Goal: Information Seeking & Learning: Understand process/instructions

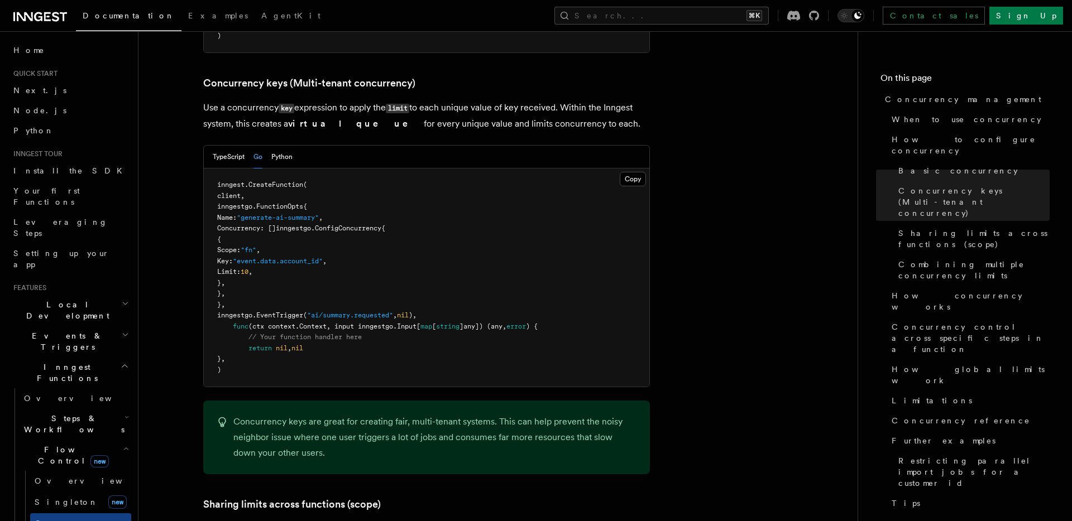
scroll to position [222, 0]
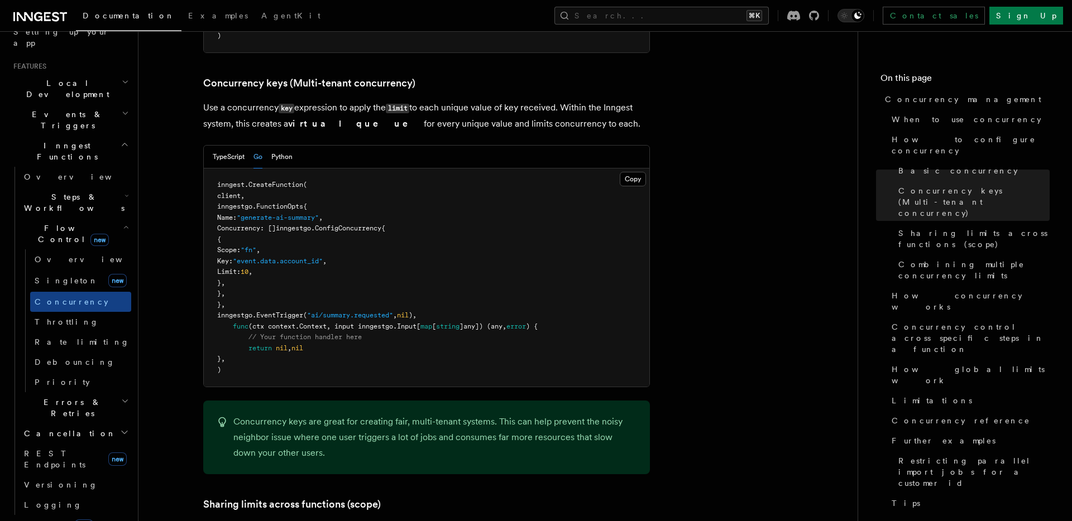
click at [449, 180] on pre "inngest. CreateFunction ( client, inngestgo.FunctionOpts{ Name: "generate-ai-su…" at bounding box center [427, 278] width 446 height 218
click at [367, 230] on pre "inngest. CreateFunction ( client, inngestgo.FunctionOpts{ Name: "generate-ai-su…" at bounding box center [427, 278] width 446 height 218
click at [323, 257] on span ""event.data.account_id"" at bounding box center [278, 261] width 90 height 8
drag, startPoint x: 419, startPoint y: 183, endPoint x: 258, endPoint y: 246, distance: 173.3
click at [258, 247] on pre "inngest. CreateFunction ( client, inngestgo.FunctionOpts{ Name: "generate-ai-su…" at bounding box center [427, 278] width 446 height 218
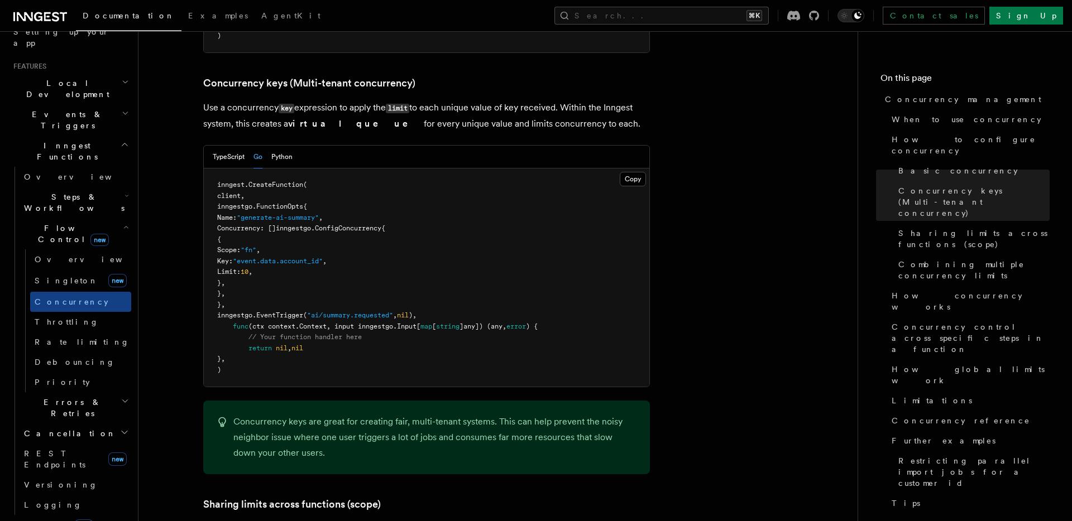
copy code "{ { Scope: "fn" , Key: "event.data.account_id" , Limit: 10 , }, },"
click at [311, 237] on pre "inngest. CreateFunction ( client, inngestgo.FunctionOpts{ Name: "generate-ai-su…" at bounding box center [427, 278] width 446 height 218
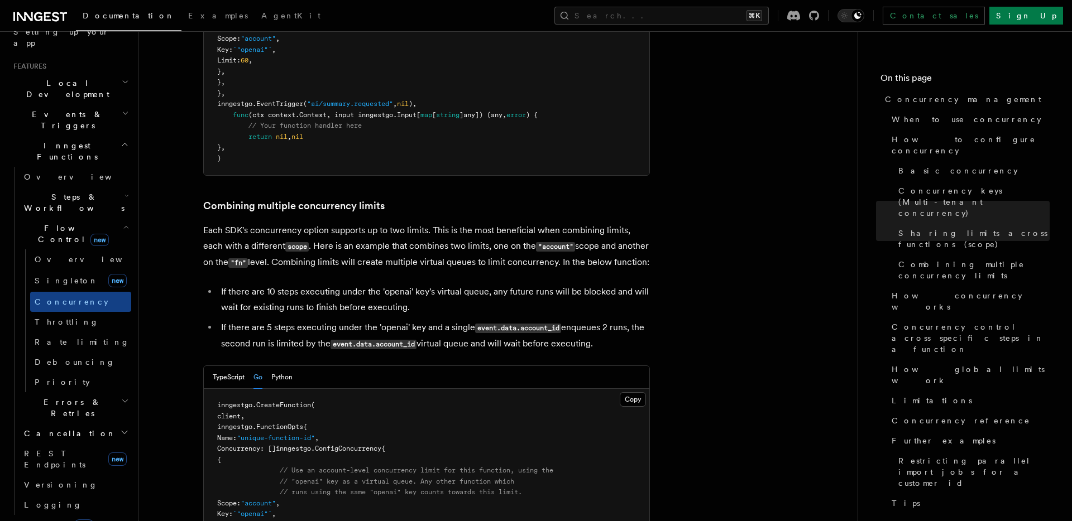
scroll to position [1705, 0]
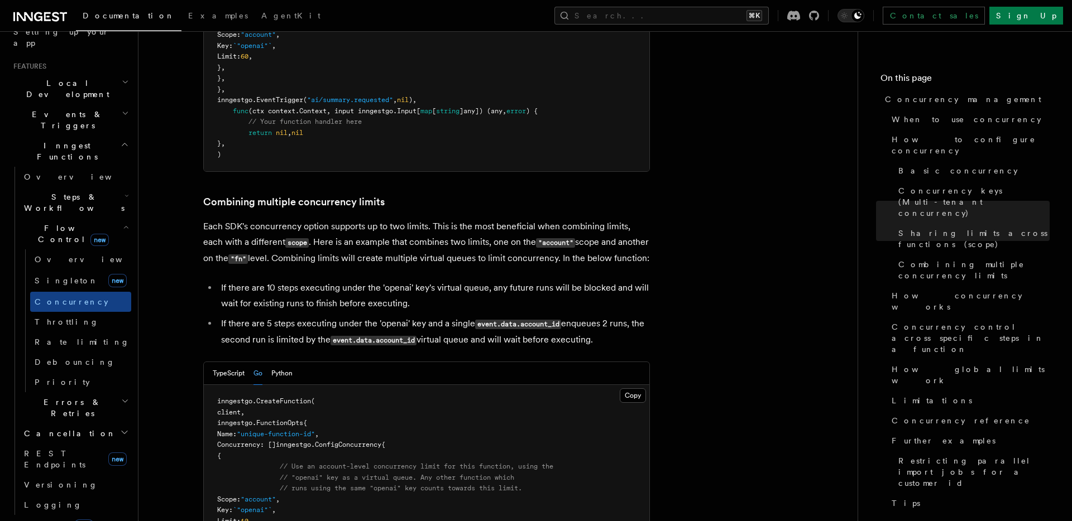
click at [320, 280] on ul "If there are 10 steps executing under the 'openai' key's virtual queue, any fut…" at bounding box center [426, 314] width 447 height 68
